Goal: Task Accomplishment & Management: Manage account settings

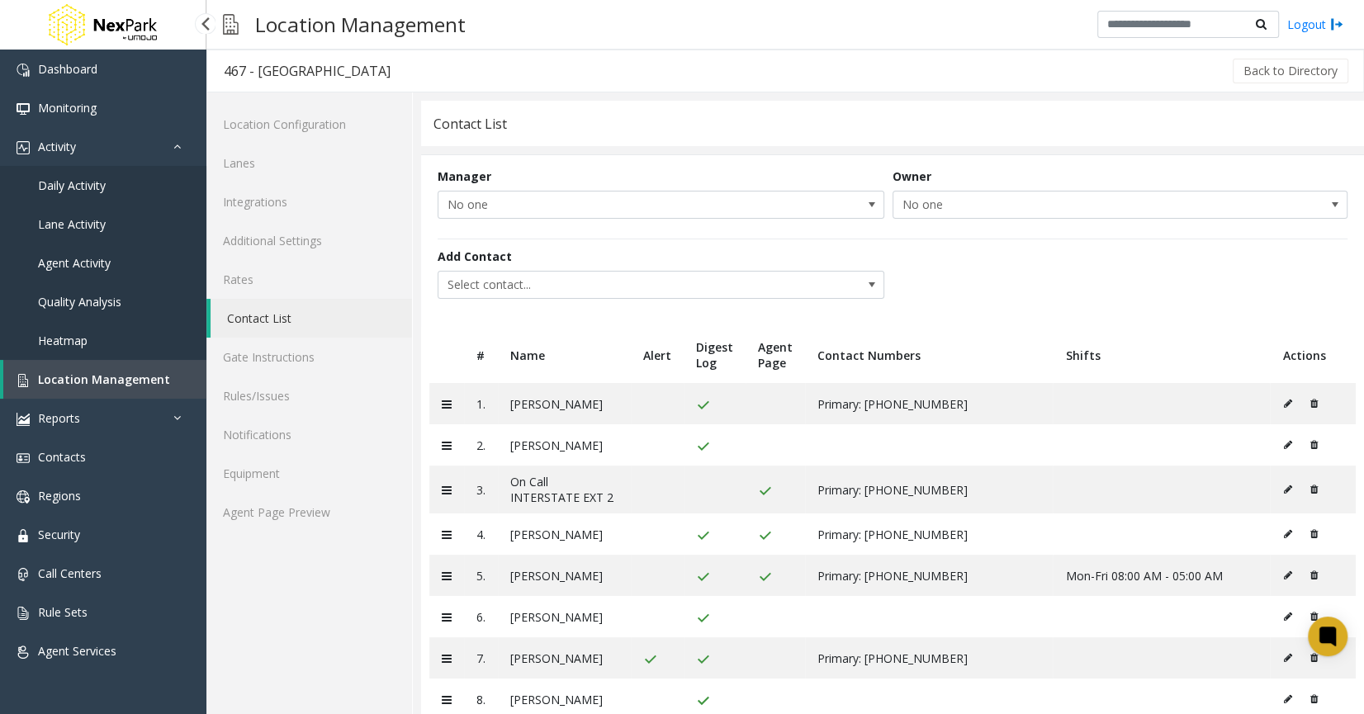
click at [89, 379] on span "Location Management" at bounding box center [104, 379] width 132 height 16
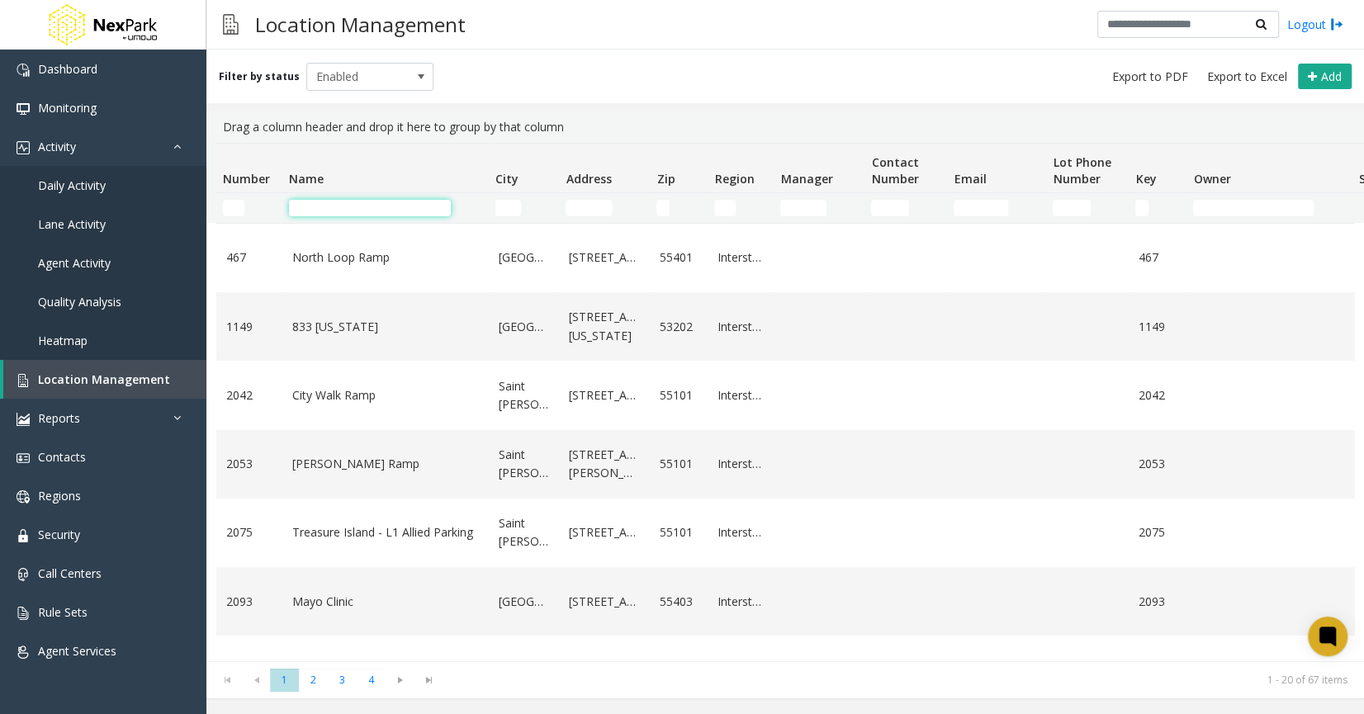
click at [367, 201] on input "Name Filter" at bounding box center [370, 208] width 162 height 17
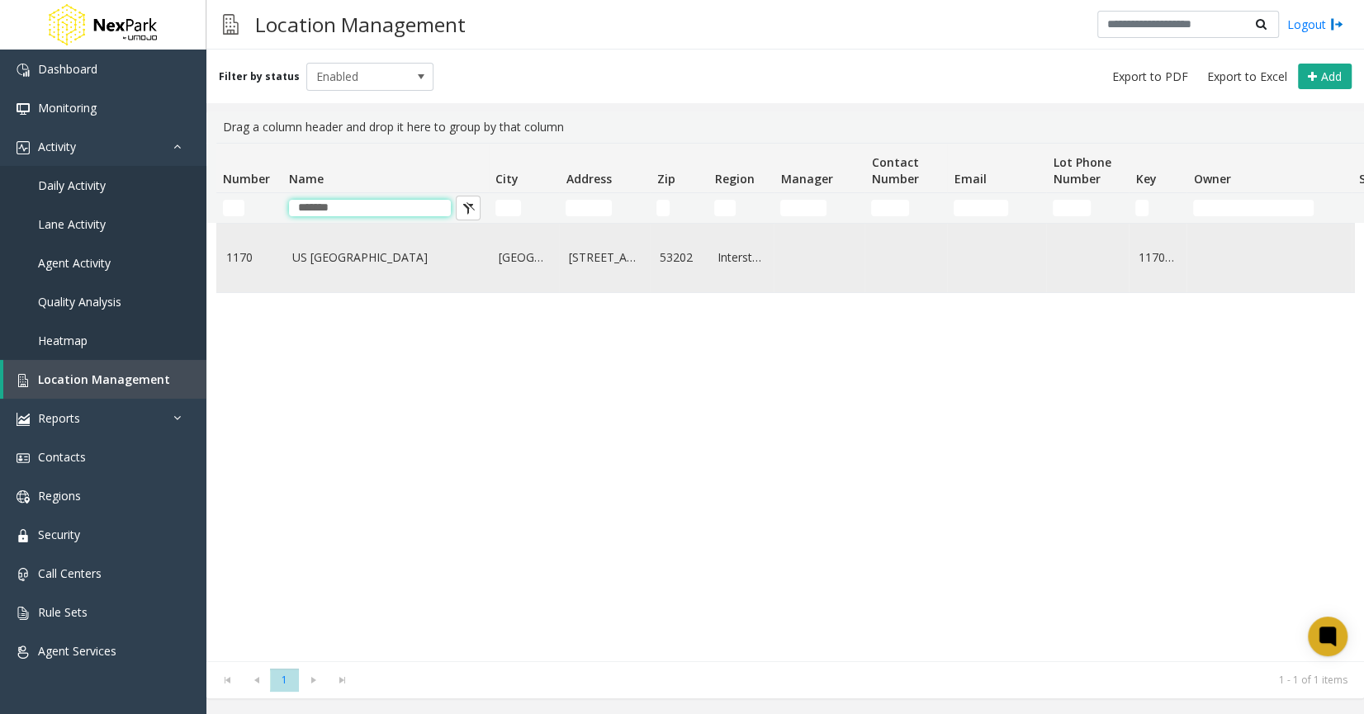
type input "*******"
click at [316, 262] on link "US [GEOGRAPHIC_DATA]" at bounding box center [385, 257] width 187 height 18
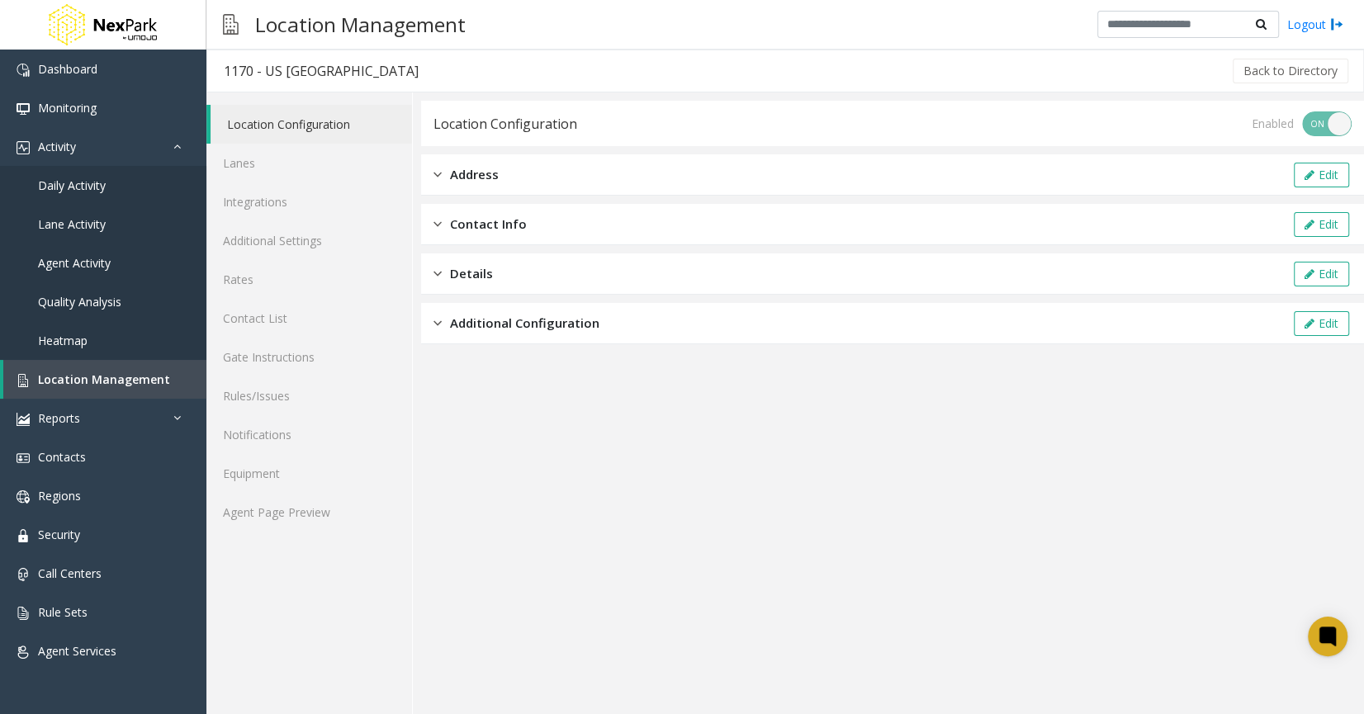
click at [442, 327] on div "Additional Configuration" at bounding box center [516, 323] width 166 height 19
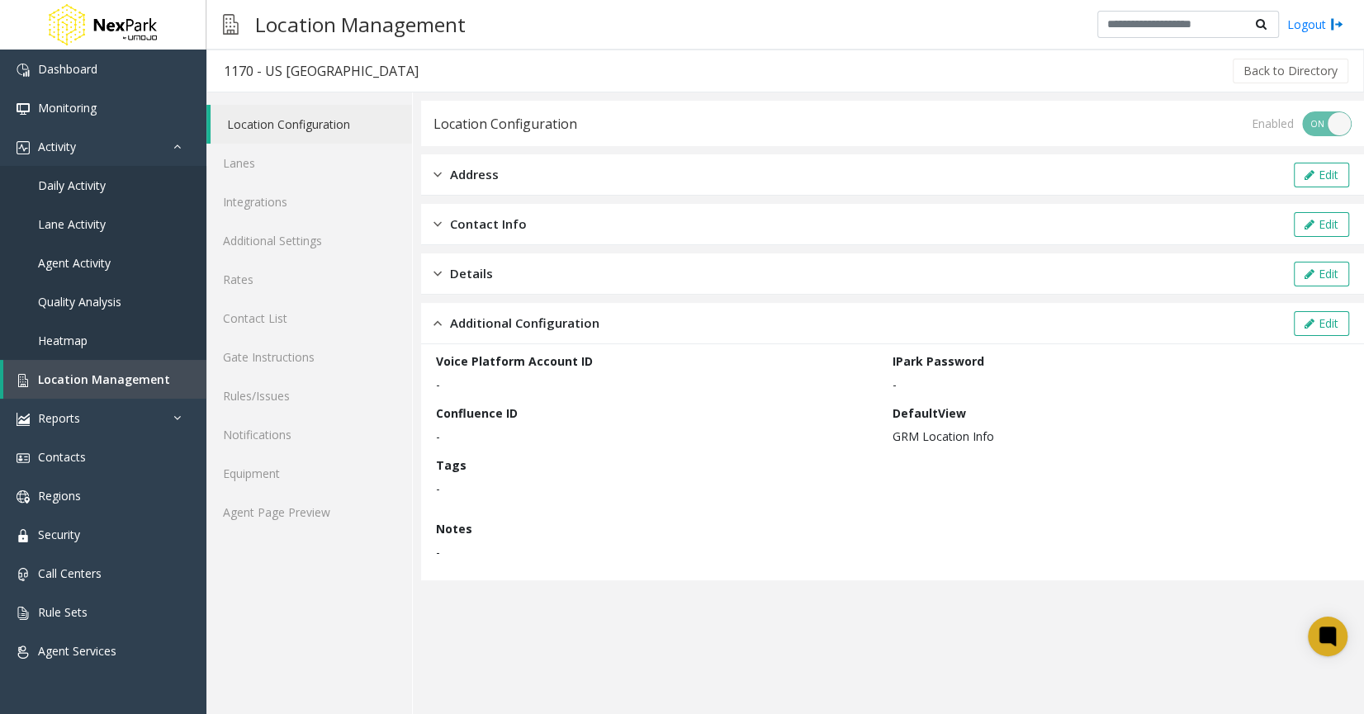
click at [442, 275] on div "Details" at bounding box center [462, 273] width 59 height 19
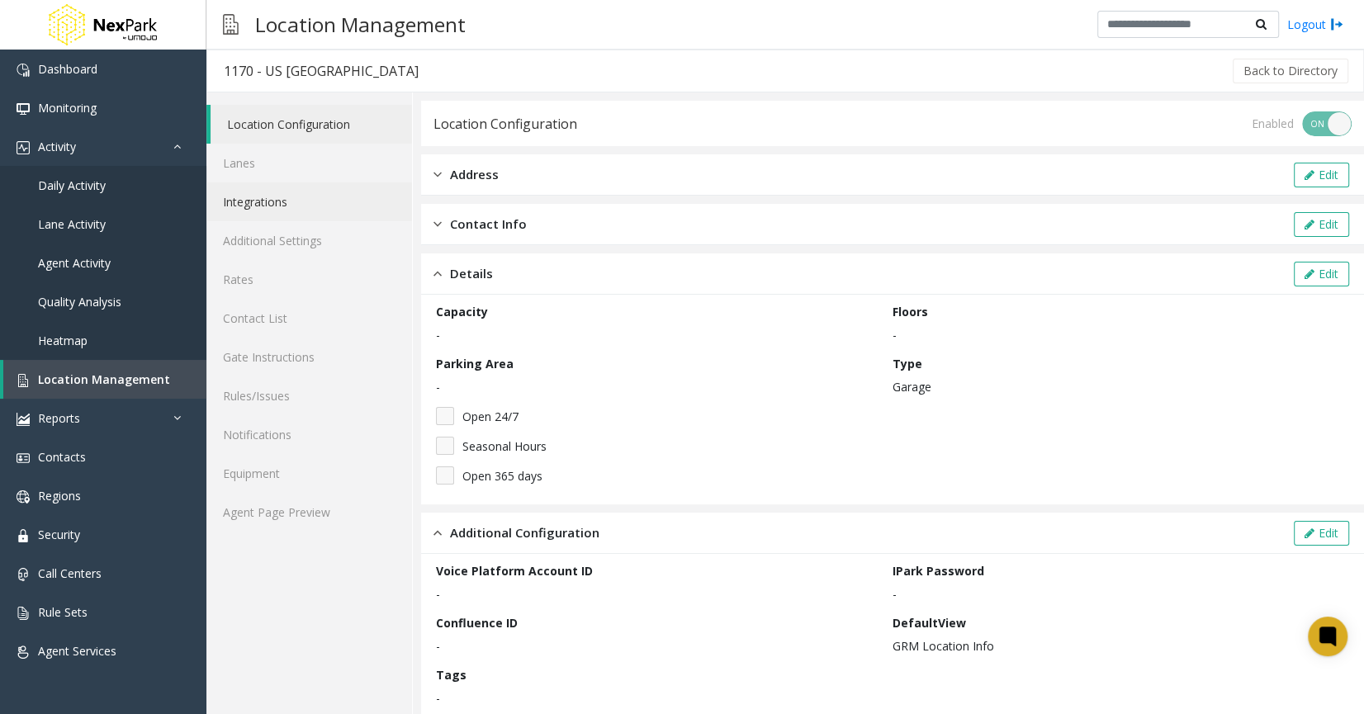
click at [340, 187] on link "Integrations" at bounding box center [309, 201] width 206 height 39
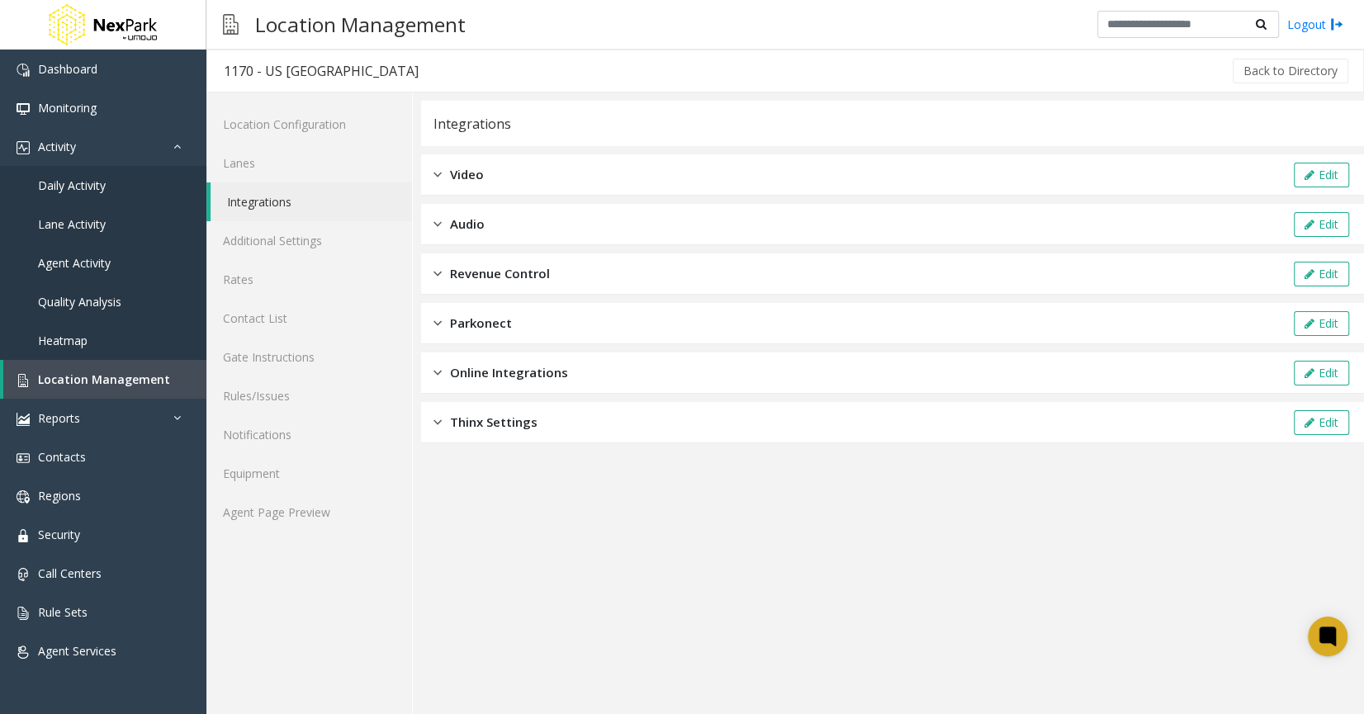
click at [434, 319] on img at bounding box center [437, 323] width 8 height 19
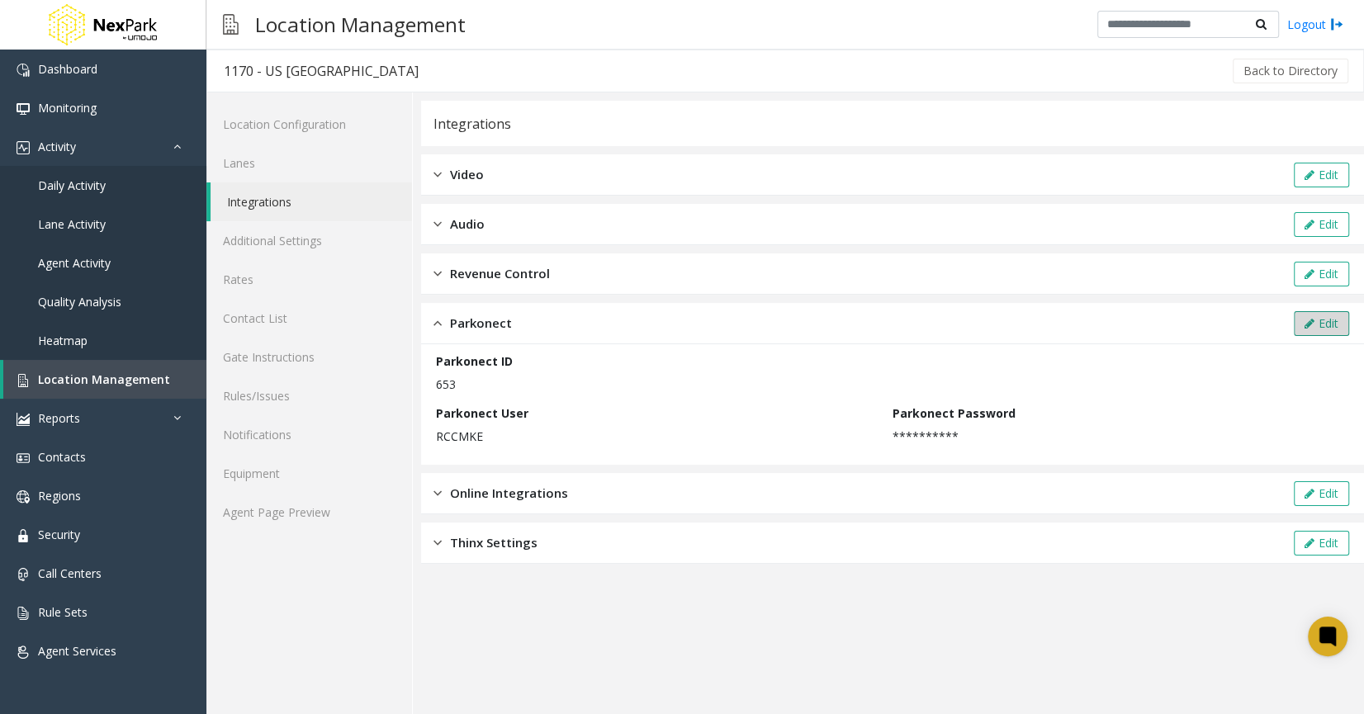
click at [1322, 318] on button "Edit" at bounding box center [1321, 323] width 55 height 25
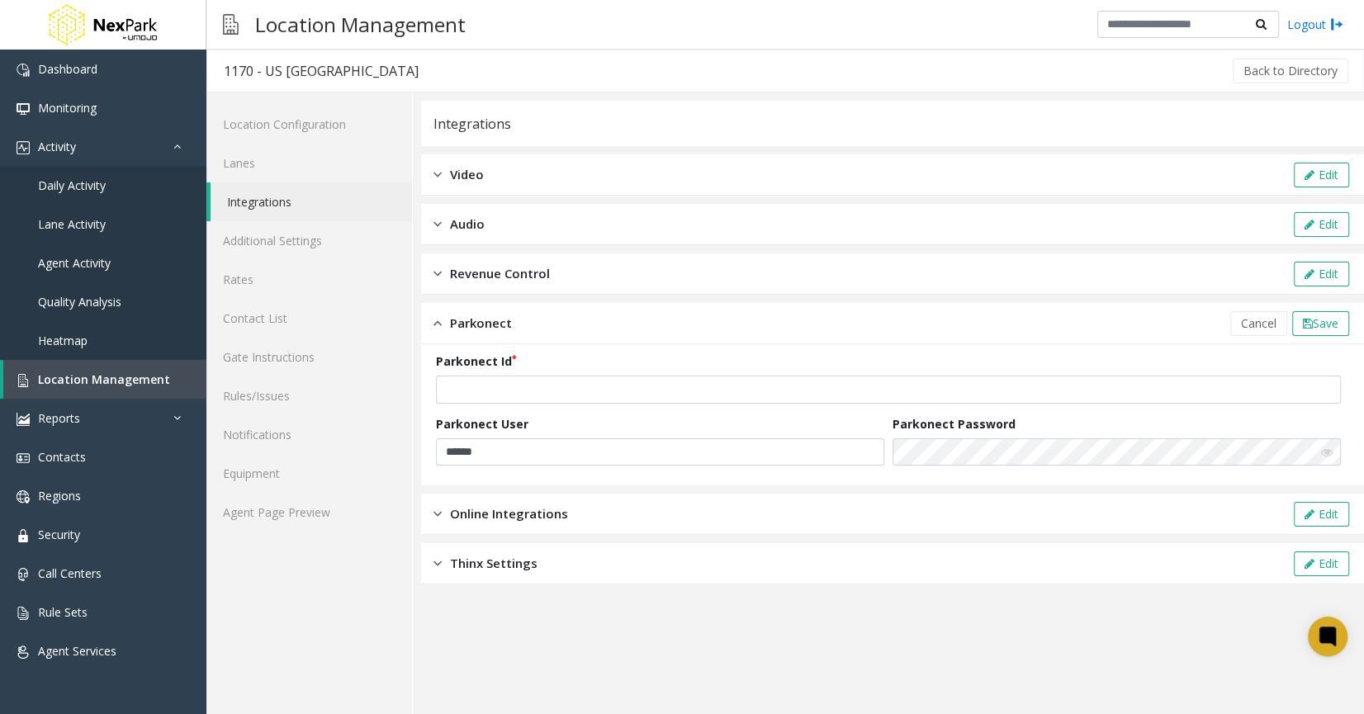
click at [1325, 452] on icon at bounding box center [1327, 453] width 12 height 12
